Goal: Task Accomplishment & Management: Use online tool/utility

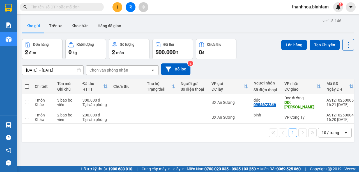
click at [26, 86] on span at bounding box center [27, 86] width 4 height 4
click at [27, 84] on input "checkbox" at bounding box center [27, 84] width 0 height 0
checkbox input "true"
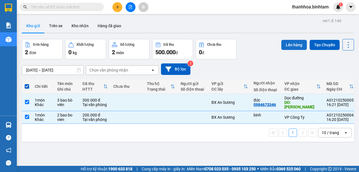
click at [286, 43] on button "Lên hàng" at bounding box center [294, 45] width 26 height 10
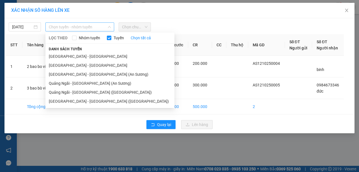
click at [112, 26] on div "Chọn tuyến - nhóm tuyến" at bounding box center [79, 26] width 69 height 9
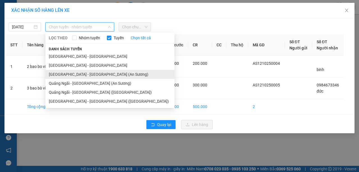
click at [105, 75] on li "[GEOGRAPHIC_DATA] - [GEOGRAPHIC_DATA] (An Sương)" at bounding box center [109, 74] width 129 height 9
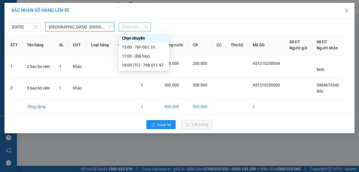
click at [147, 26] on span "Chọn chuyến" at bounding box center [135, 27] width 26 height 8
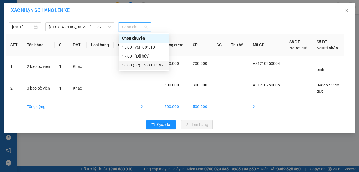
click at [162, 65] on div "18:00 (TC) - 76B-011.97" at bounding box center [144, 65] width 44 height 6
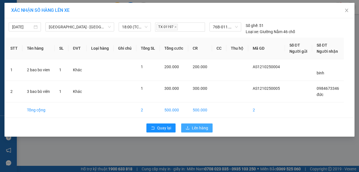
click at [194, 127] on span "Lên hàng" at bounding box center [200, 128] width 16 height 6
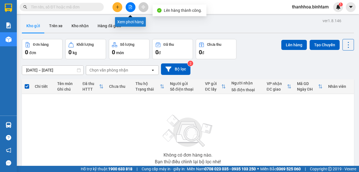
click at [130, 7] on icon "file-add" at bounding box center [130, 7] width 4 height 4
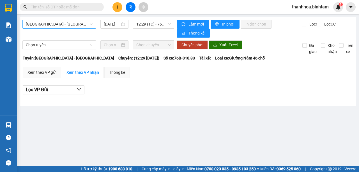
click at [90, 24] on span "[GEOGRAPHIC_DATA] - [GEOGRAPHIC_DATA]" at bounding box center [59, 24] width 67 height 8
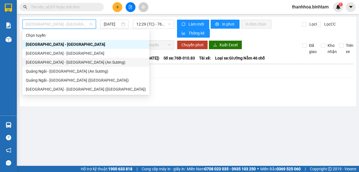
click at [89, 63] on div "[GEOGRAPHIC_DATA] - [GEOGRAPHIC_DATA] (An Sương)" at bounding box center [86, 62] width 120 height 6
type input "[DATE]"
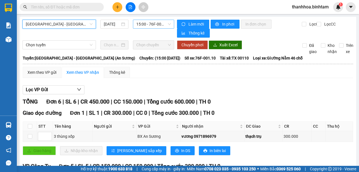
click at [168, 24] on span "15:00 - 76F-001.10" at bounding box center [153, 24] width 34 height 8
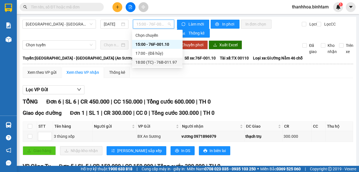
click at [165, 65] on div "18:00 (TC) - 76B-011.97" at bounding box center [157, 62] width 44 height 6
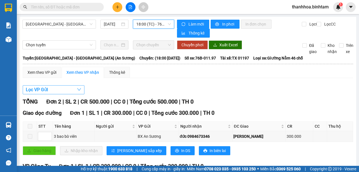
click at [75, 88] on button "Lọc VP Gửi" at bounding box center [54, 89] width 62 height 9
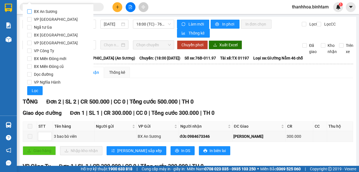
click at [30, 11] on input "BX An Sương" at bounding box center [29, 11] width 4 height 4
checkbox input "true"
click at [36, 91] on span "Lọc" at bounding box center [35, 90] width 6 height 6
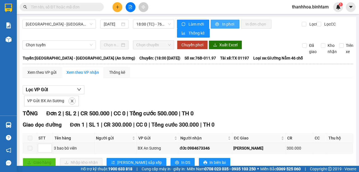
click at [223, 24] on span "In phơi" at bounding box center [228, 24] width 13 height 6
